Goal: Find specific page/section: Find specific page/section

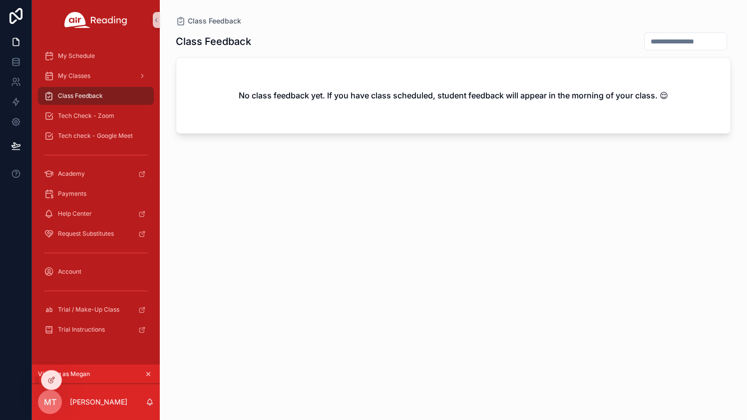
click at [117, 90] on div "Class Feedback" at bounding box center [96, 96] width 104 height 16
click at [106, 74] on div "My Classes" at bounding box center [96, 76] width 104 height 16
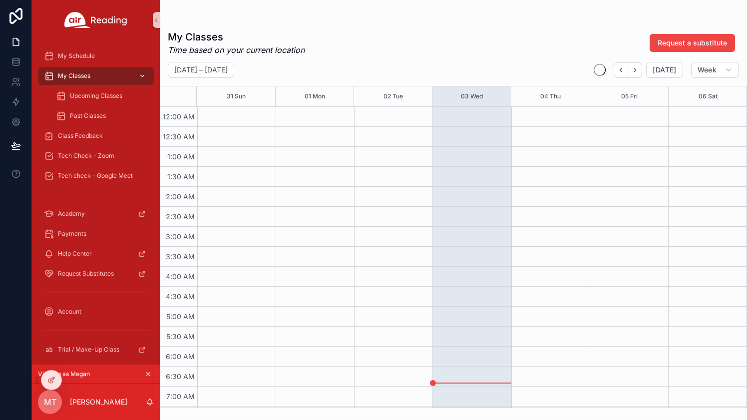
click at [106, 74] on div "My Classes" at bounding box center [96, 76] width 104 height 16
click at [86, 134] on span "Class Feedback" at bounding box center [80, 136] width 45 height 8
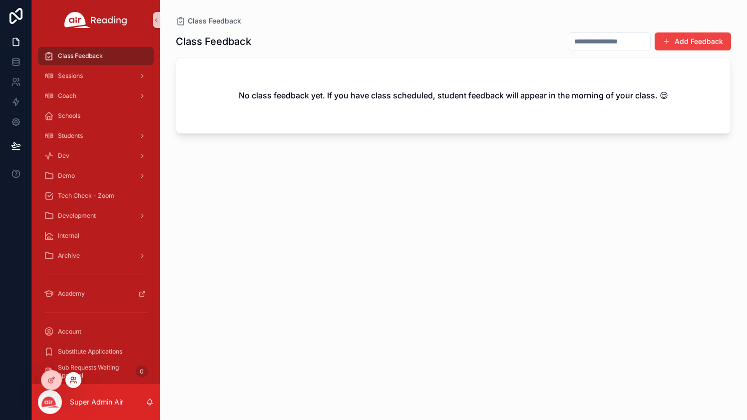
click at [75, 381] on icon at bounding box center [75, 382] width 1 height 2
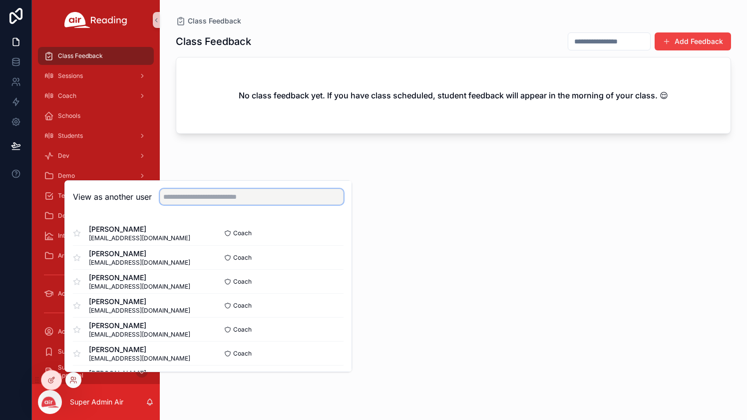
click at [215, 202] on input "text" at bounding box center [252, 197] width 184 height 16
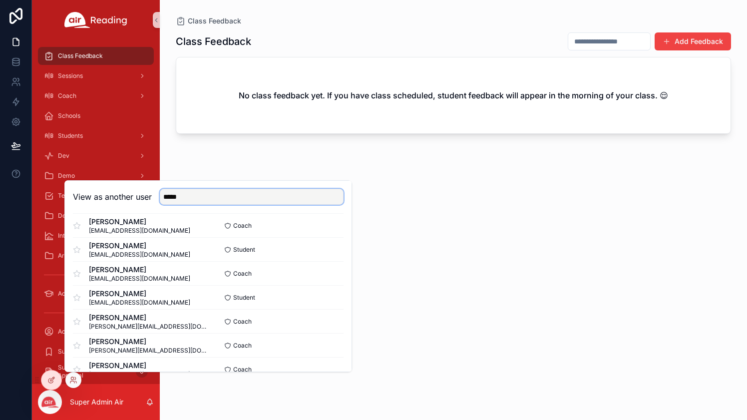
scroll to position [73, 0]
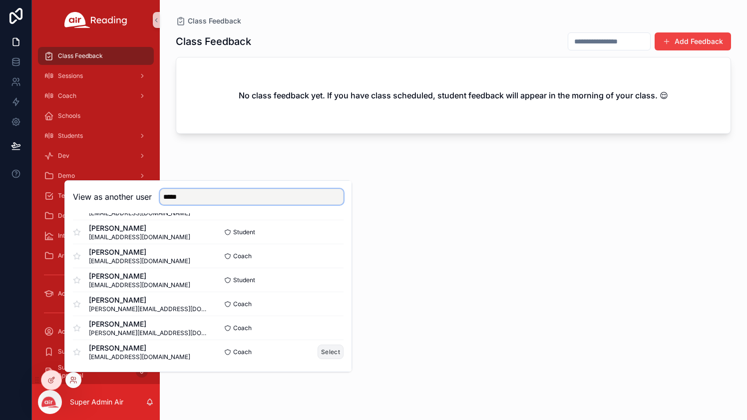
type input "*****"
click at [332, 350] on button "Select" at bounding box center [331, 351] width 26 height 14
